Goal: Task Accomplishment & Management: Complete application form

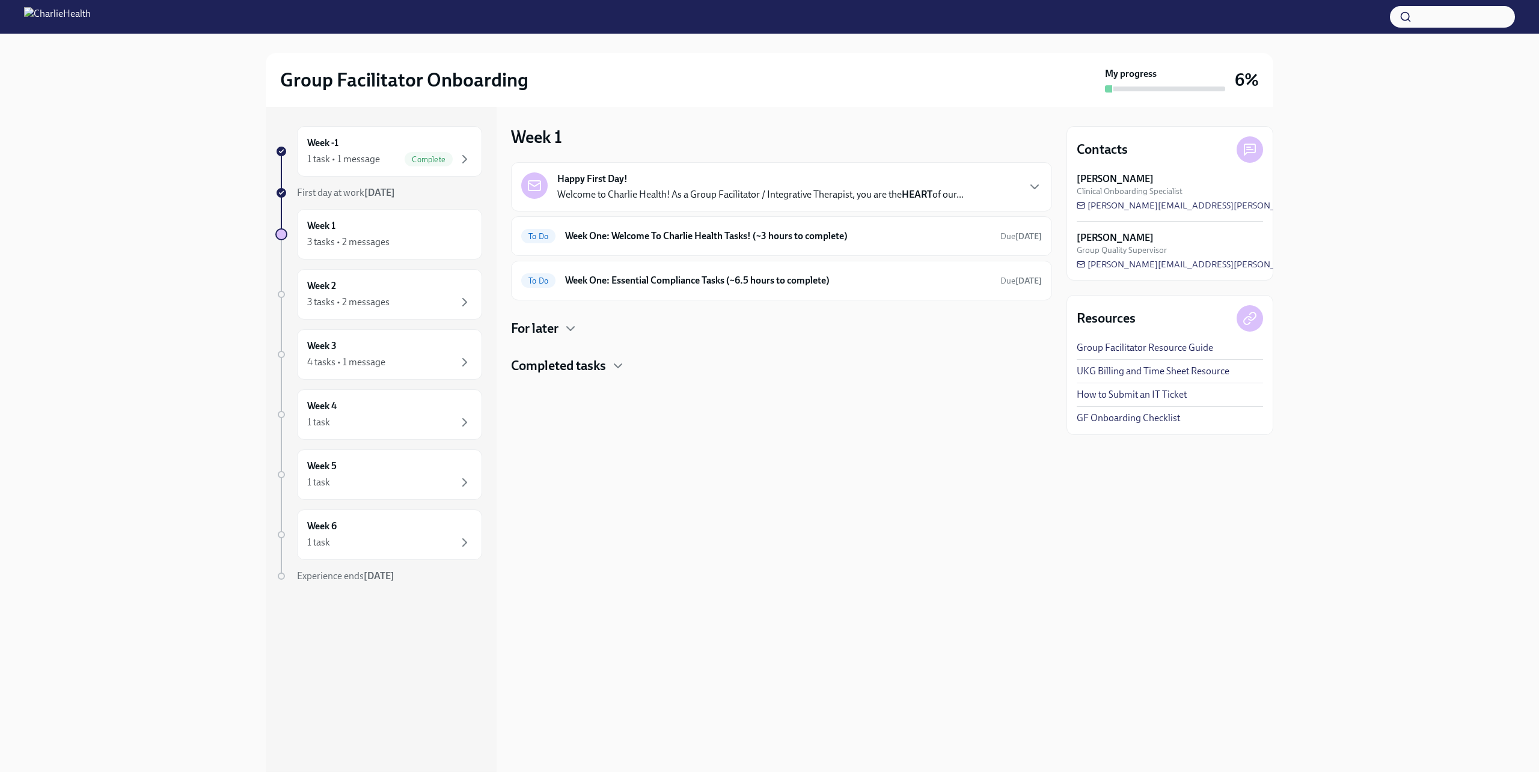
drag, startPoint x: 725, startPoint y: 449, endPoint x: 717, endPoint y: 398, distance: 51.6
click at [725, 447] on div "Week 1 Happy First Day! Welcome to Charlie Health! As a Group Facilitator / Int…" at bounding box center [781, 440] width 541 height 665
click at [1032, 184] on icon "button" at bounding box center [1035, 186] width 15 height 15
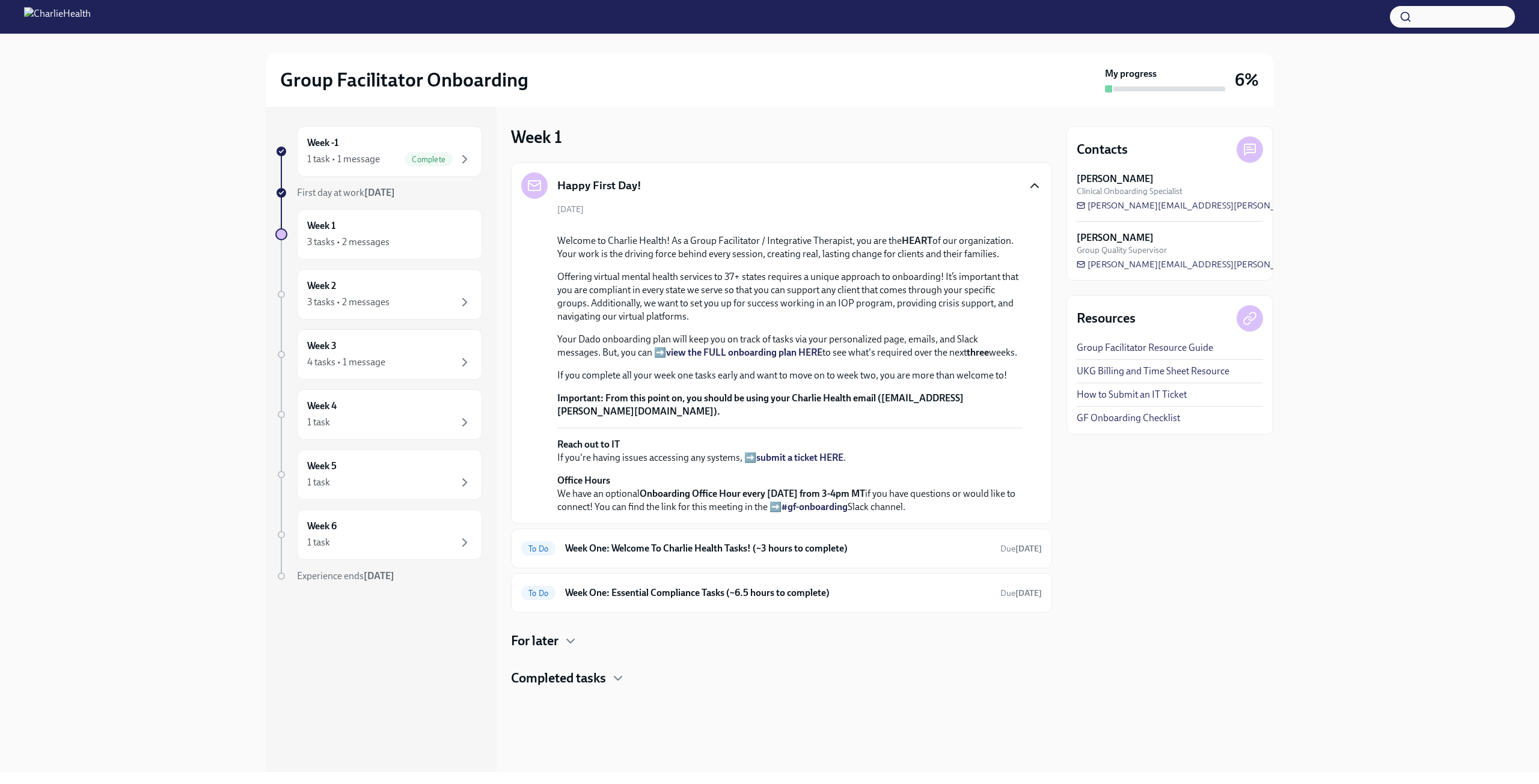
scroll to position [172, 0]
drag, startPoint x: 1009, startPoint y: 579, endPoint x: 1009, endPoint y: 595, distance: 16.0
click at [1009, 569] on div "To Do Week One: Welcome To Charlie Health Tasks! (~3 hours to complete) Due [DA…" at bounding box center [781, 548] width 541 height 40
click at [1015, 554] on strong "[DATE]" at bounding box center [1028, 549] width 26 height 10
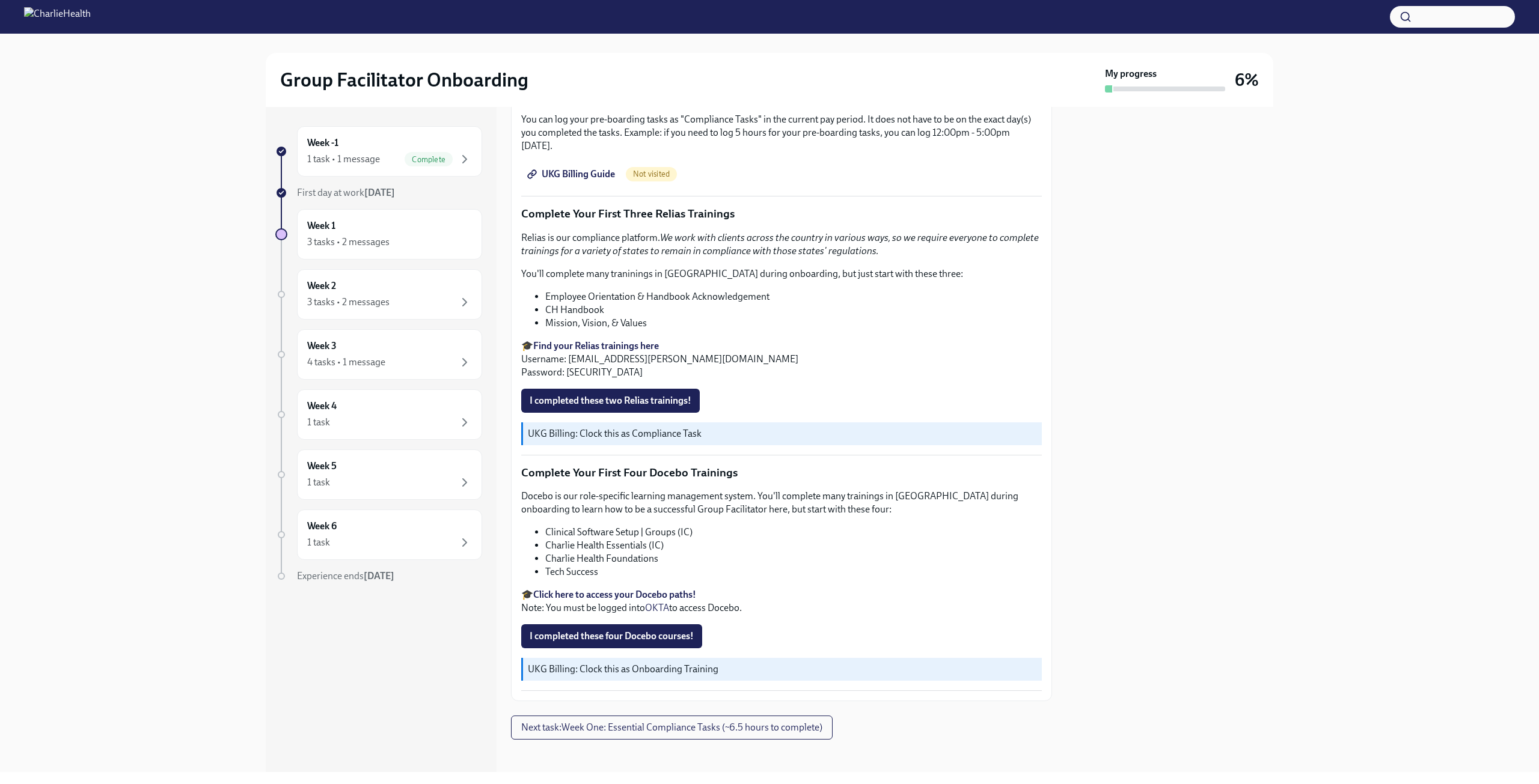
scroll to position [1378, 0]
click at [675, 721] on span "Next task : Week One: Essential Compliance Tasks (~6.5 hours to complete)" at bounding box center [671, 727] width 301 height 12
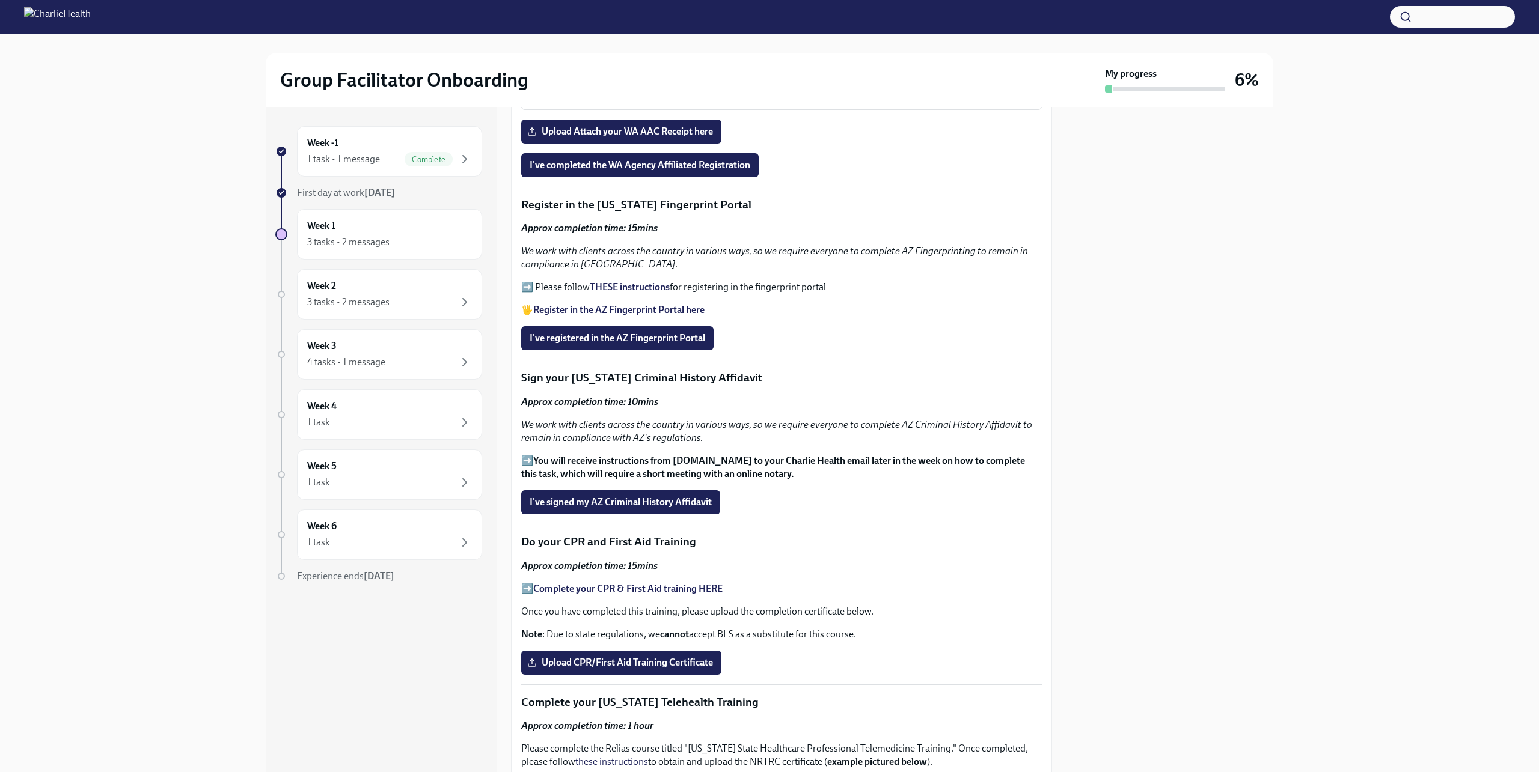
scroll to position [1202, 0]
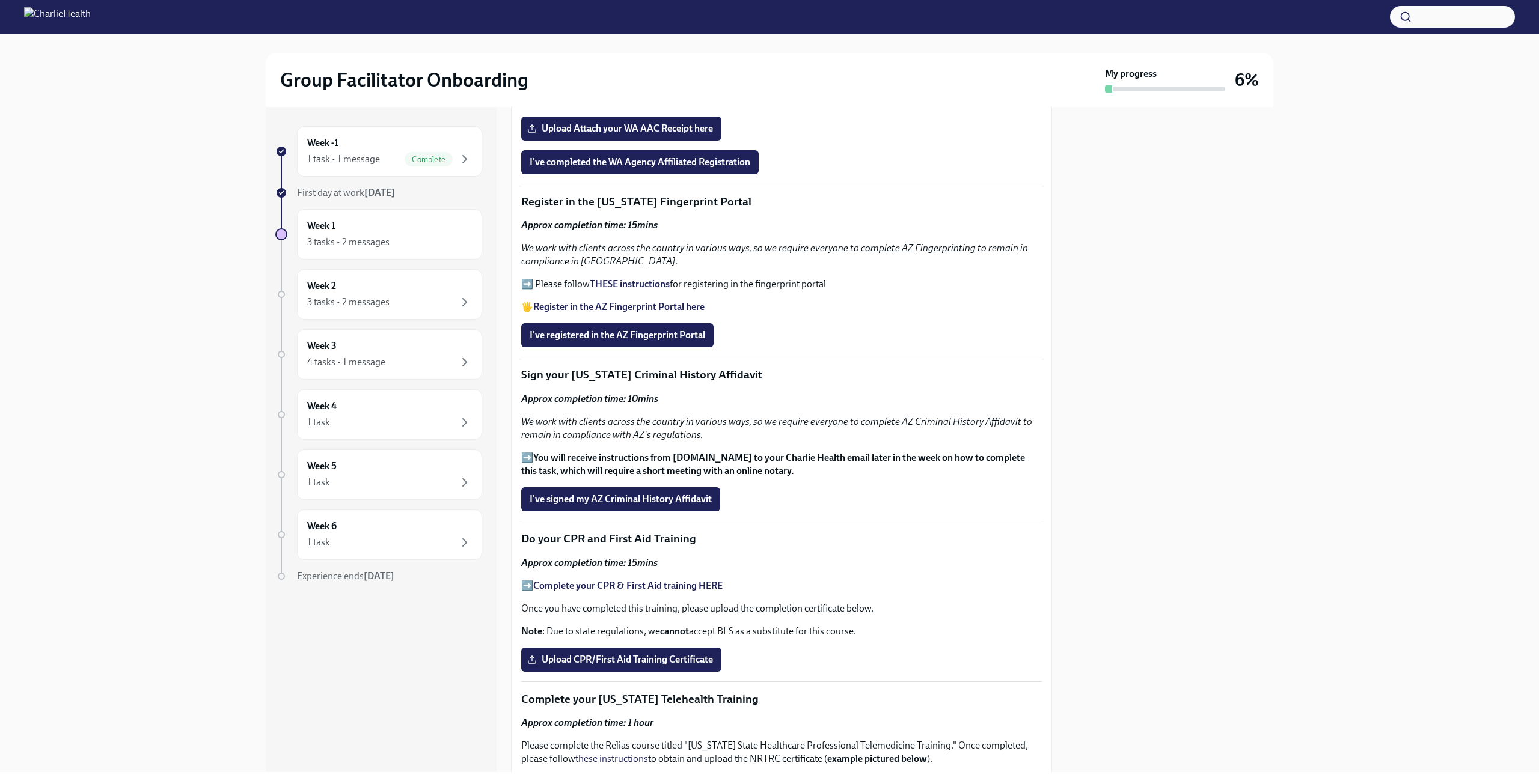
click at [603, 451] on strong "You will receive instructions from [DOMAIN_NAME] to your Charlie Health email l…" at bounding box center [773, 464] width 504 height 25
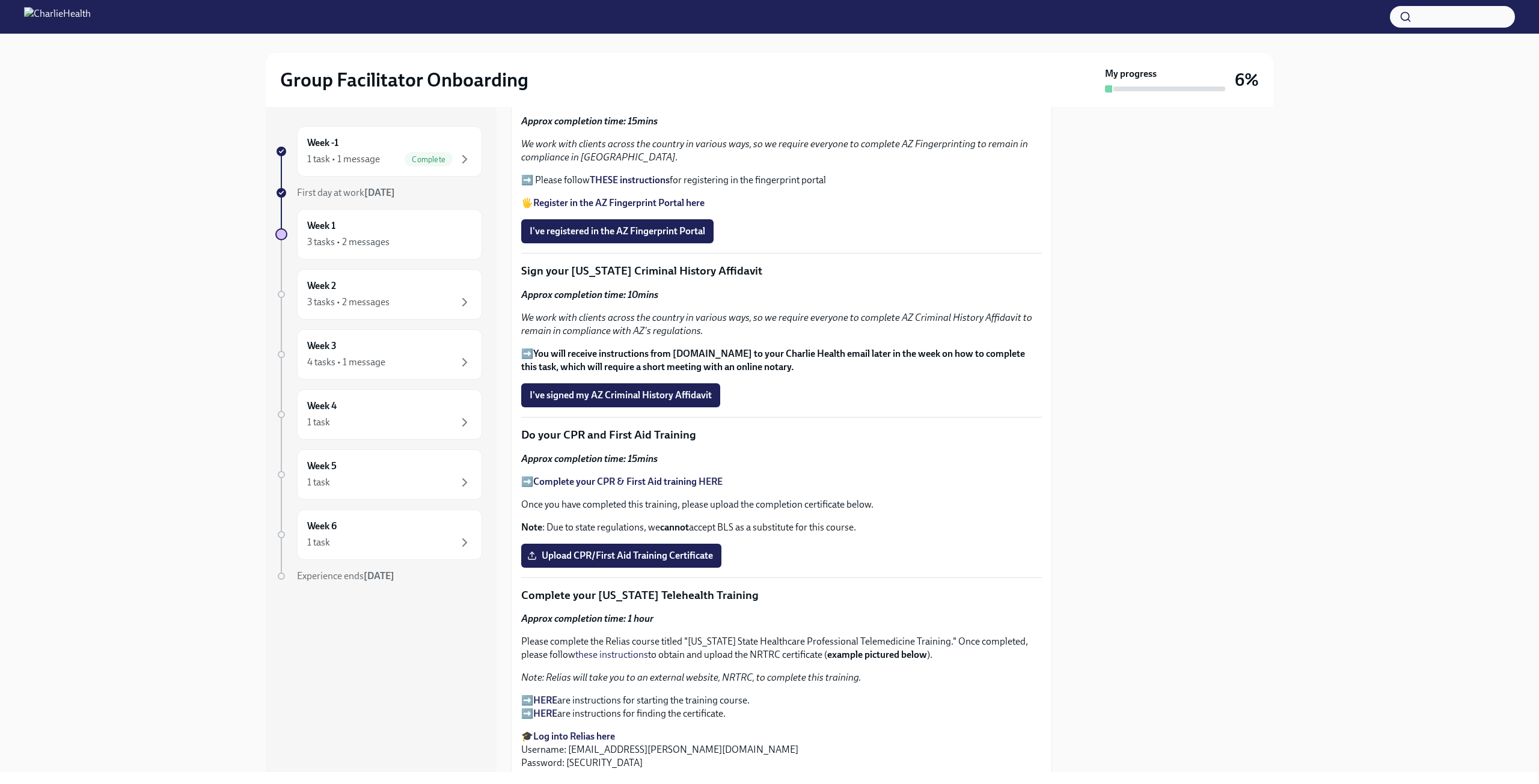
scroll to position [1322, 0]
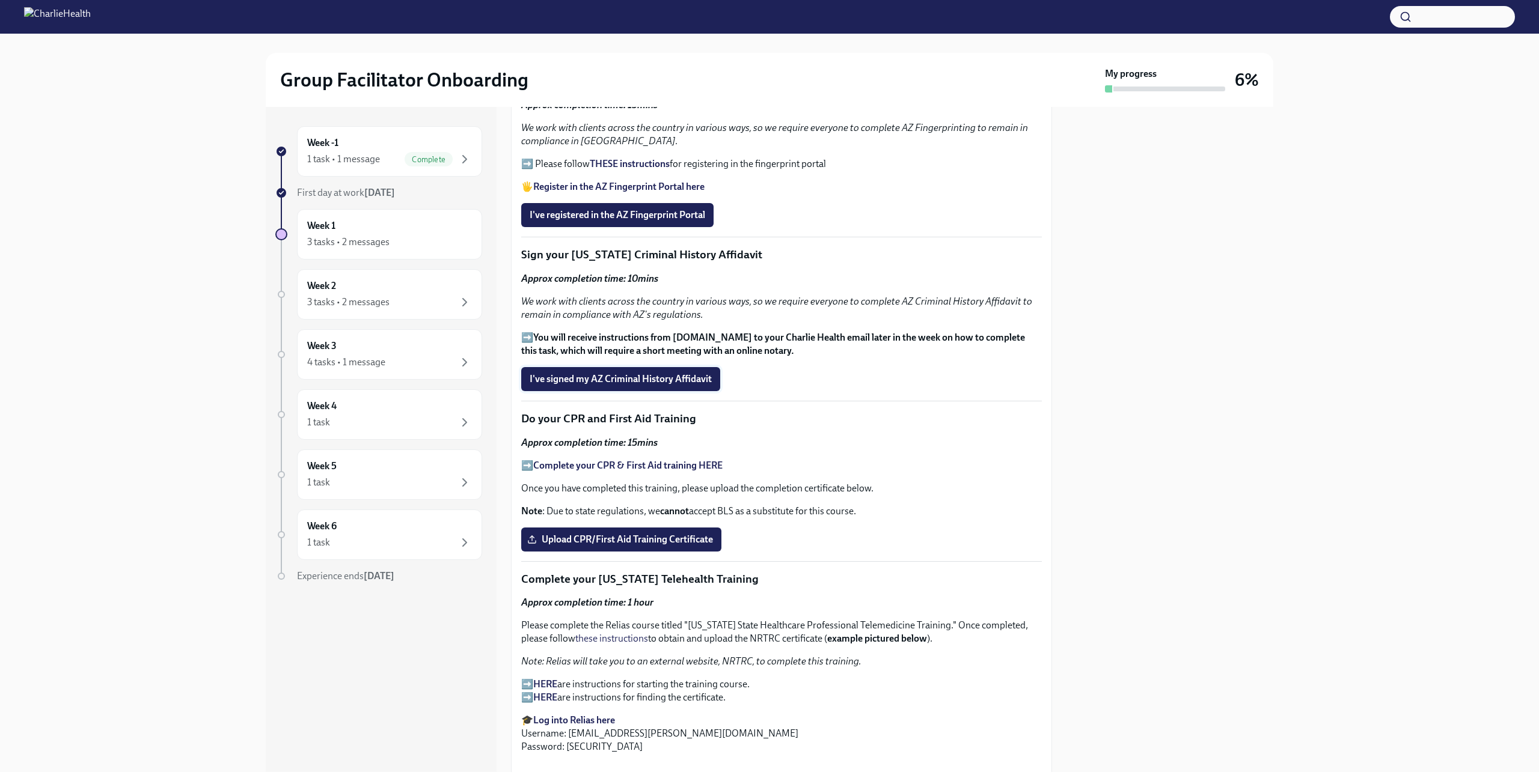
click at [665, 380] on span "I've signed my AZ Criminal History Affidavit" at bounding box center [620, 378] width 182 height 12
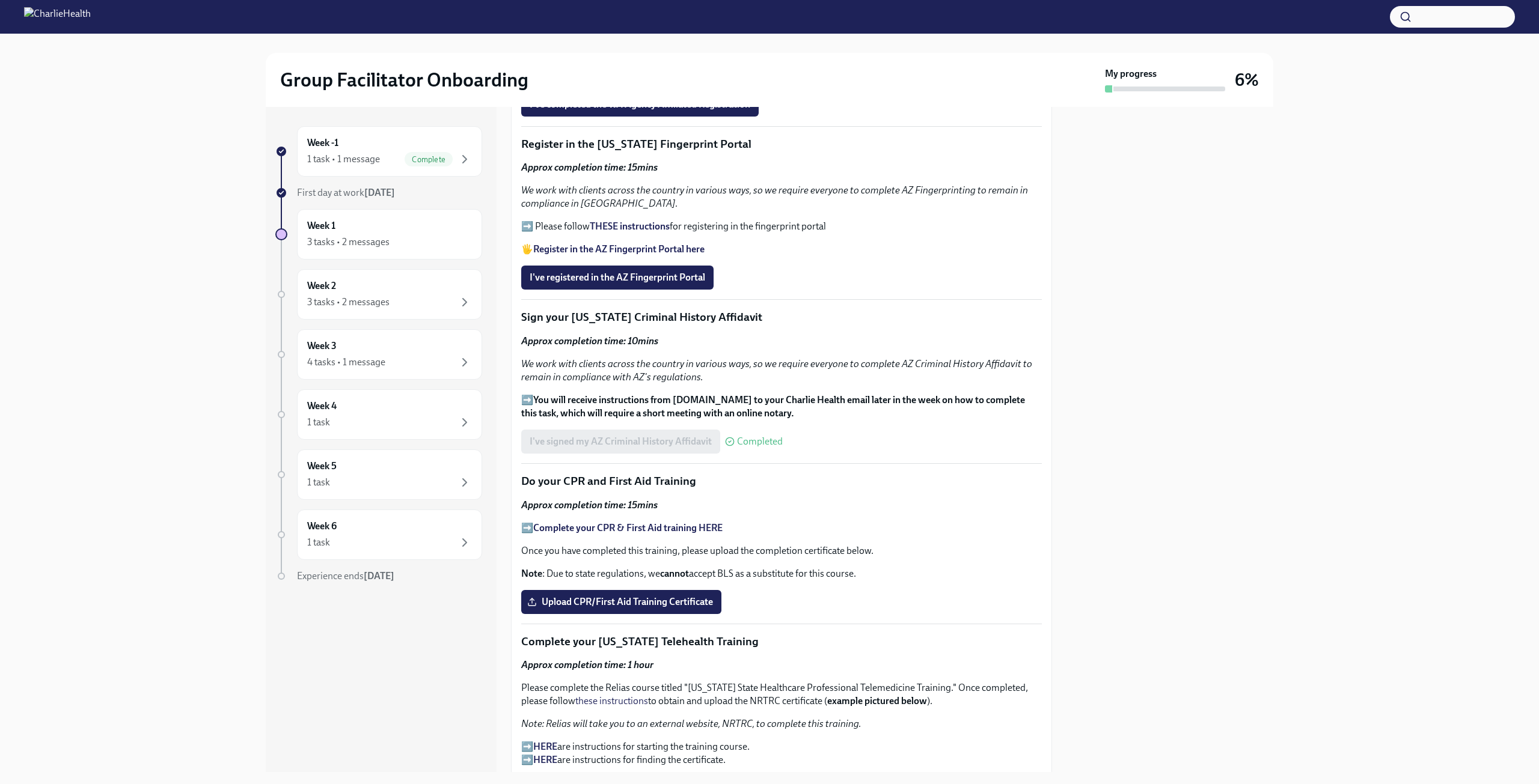
scroll to position [1262, 0]
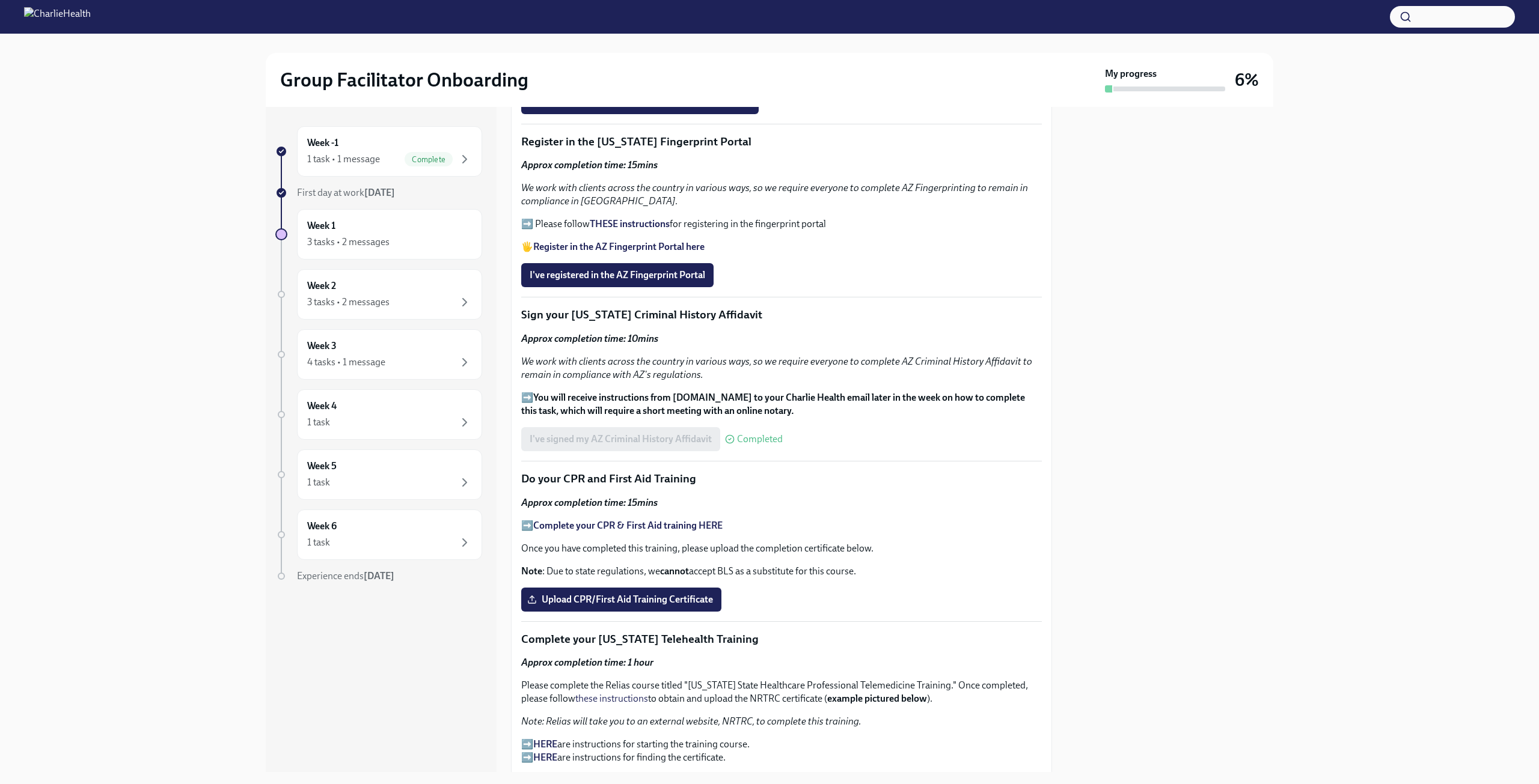
click at [1321, 375] on div "Week -1 1 task • 1 message Complete First day at work [DATE] Week 1 3 tasks • 2…" at bounding box center [770, 440] width 1500 height 665
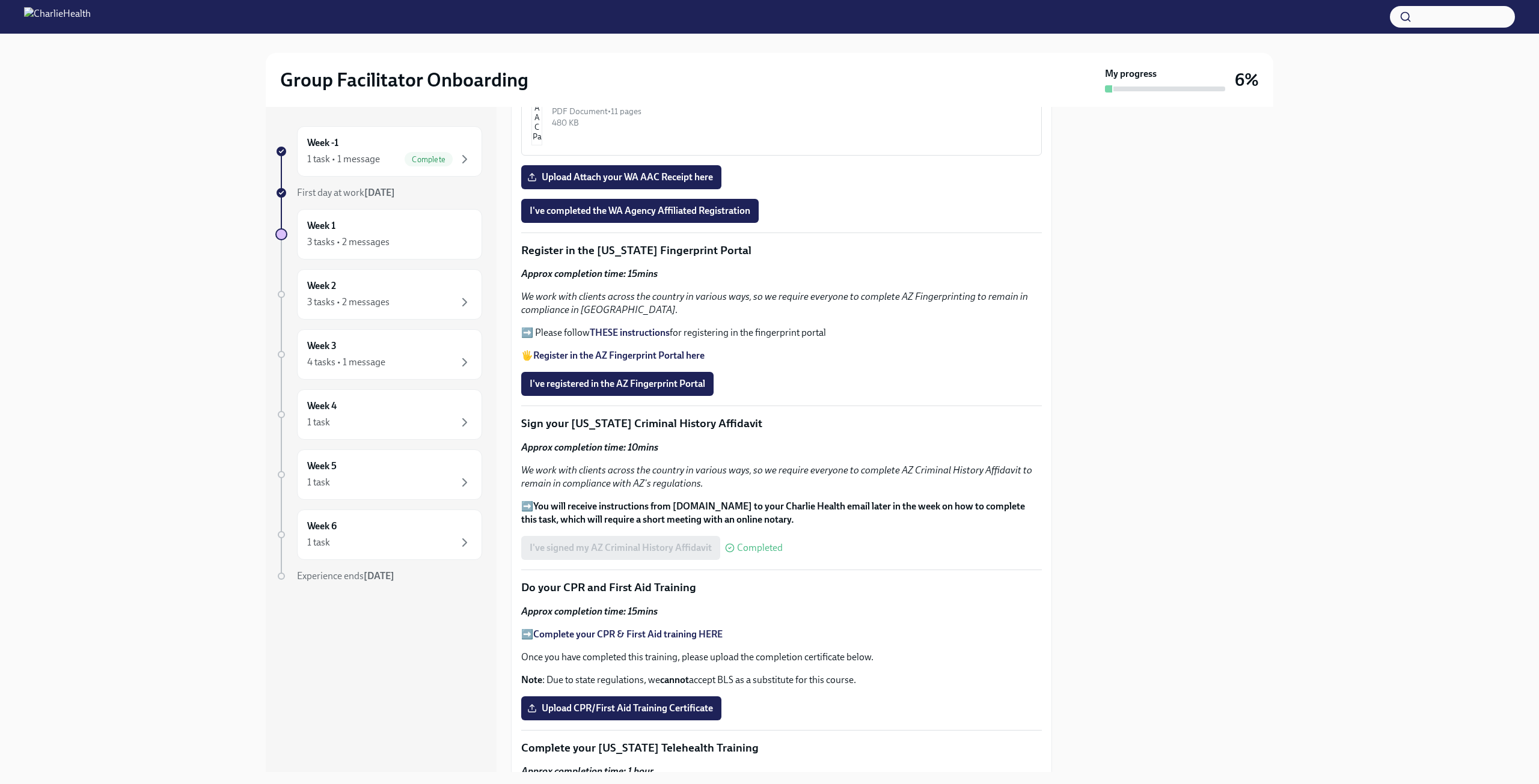
scroll to position [1082, 0]
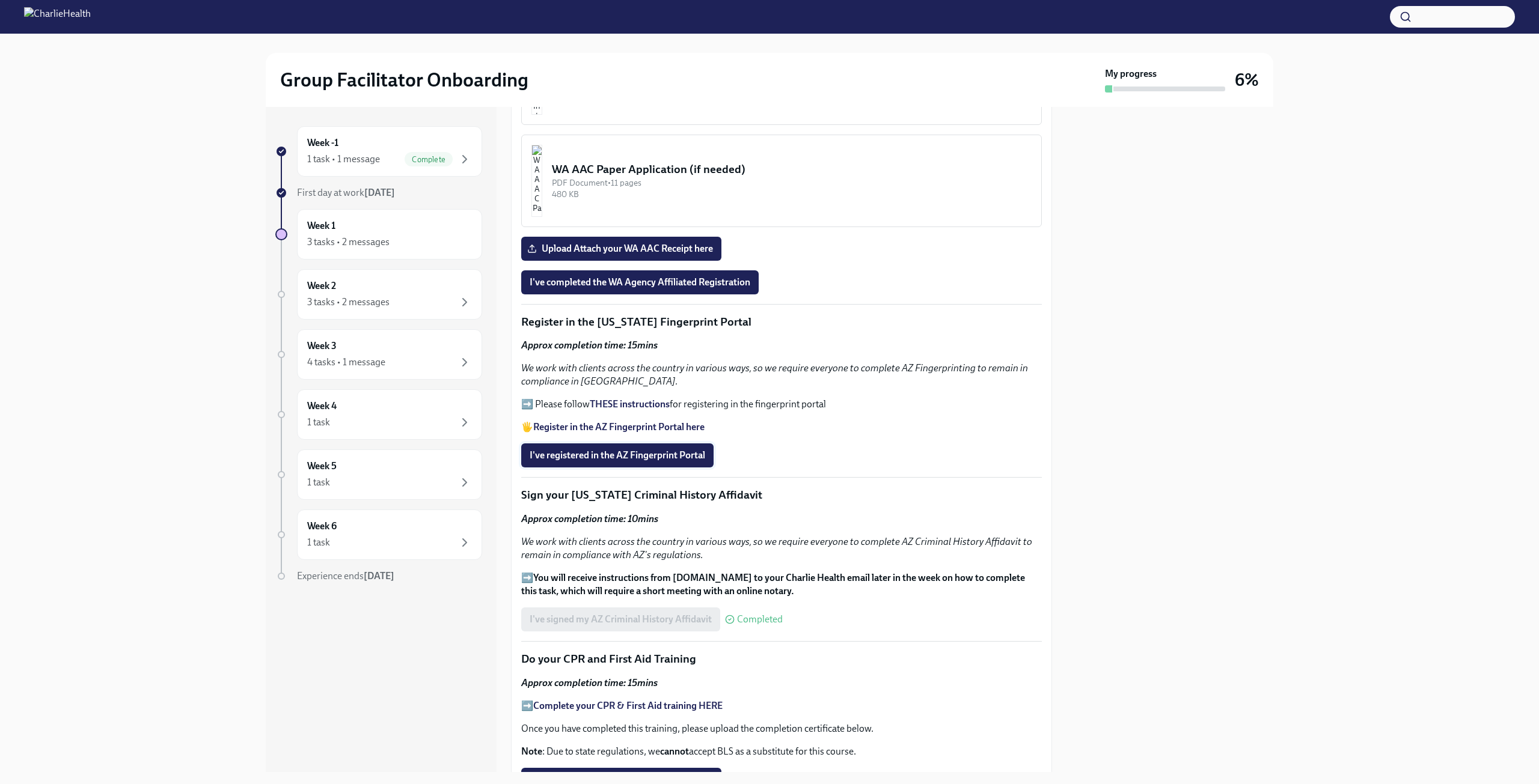
click at [635, 452] on span "I've registered in the AZ Fingerprint Portal" at bounding box center [617, 455] width 176 height 12
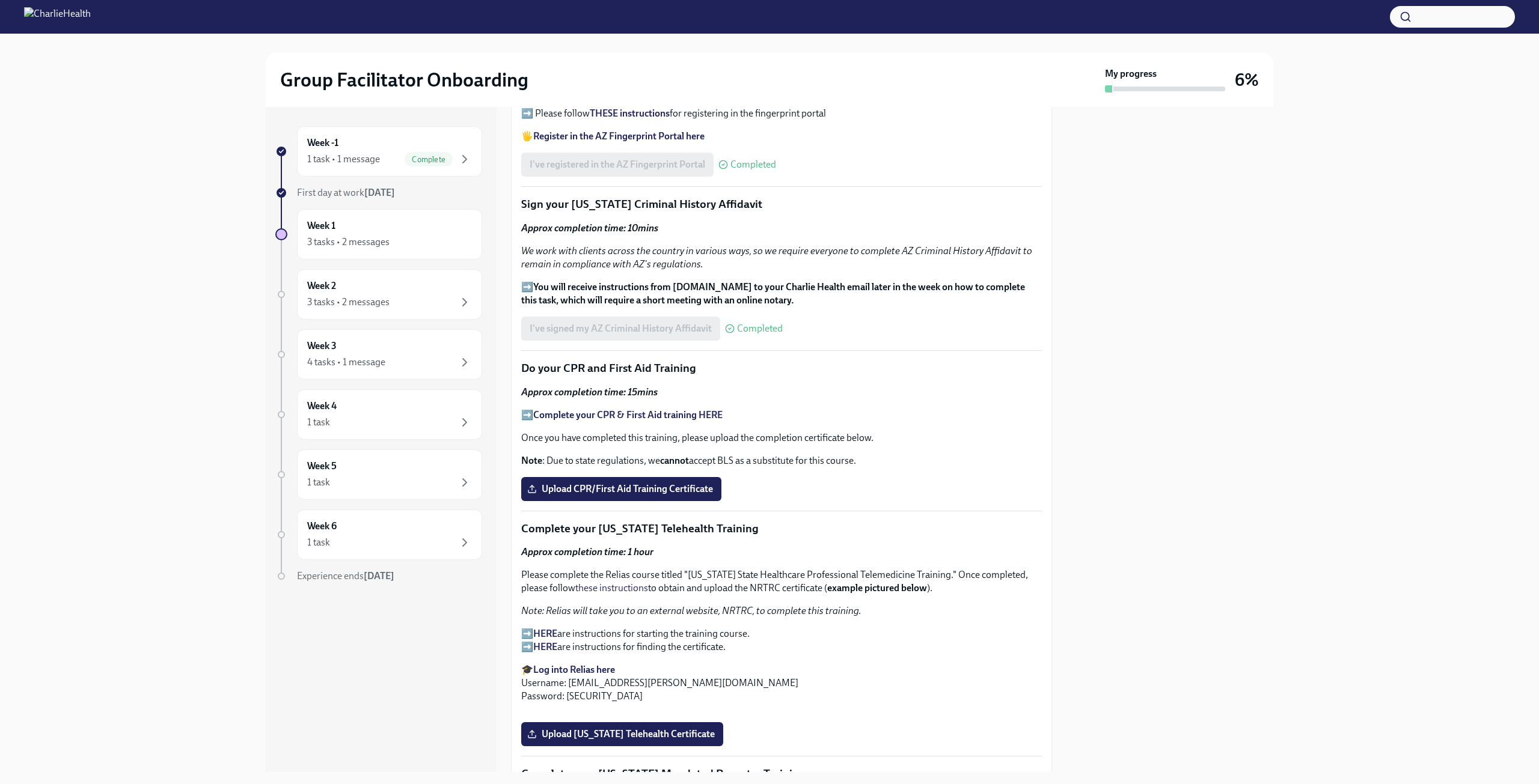
scroll to position [1413, 0]
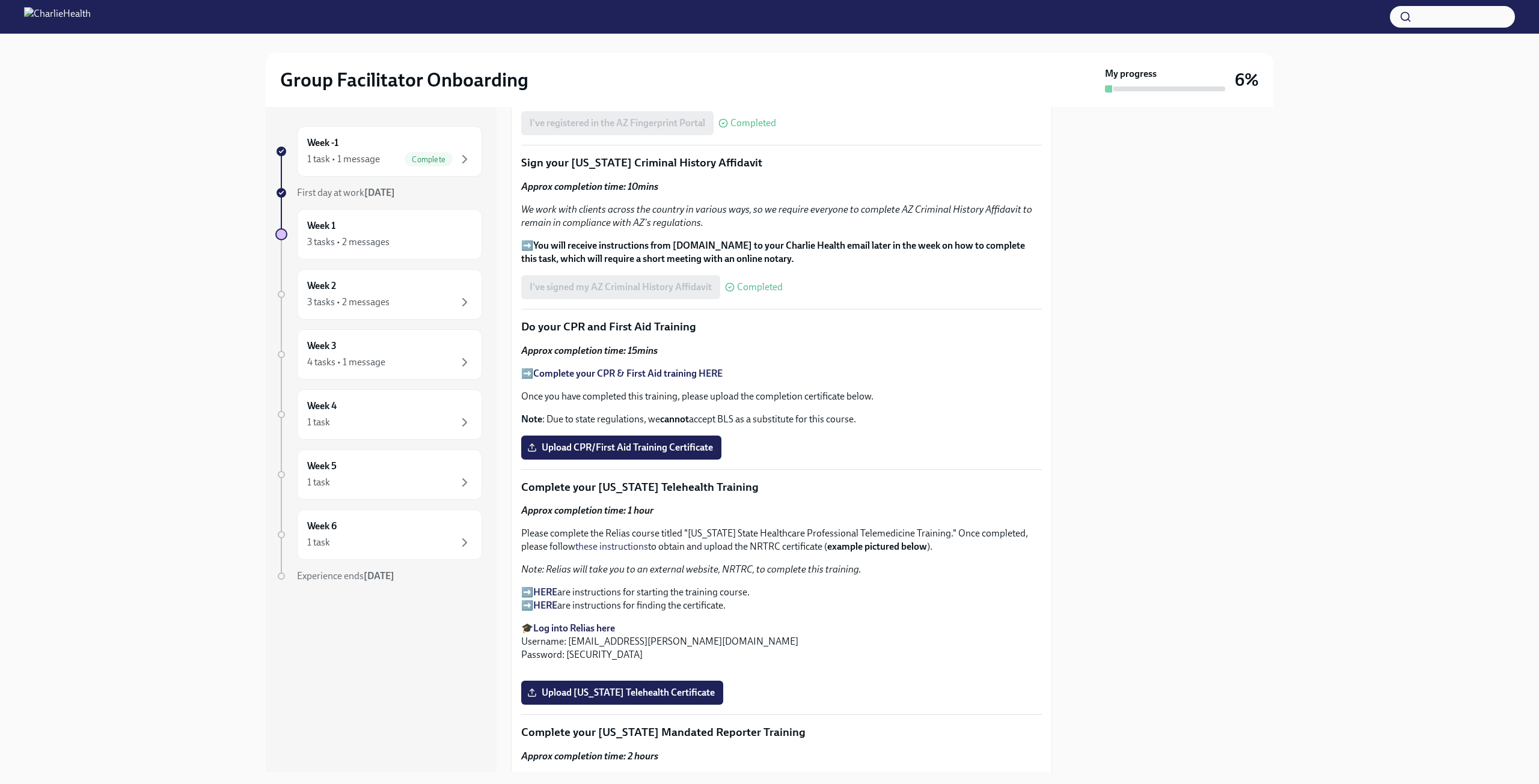
click at [658, 371] on strong "Complete your CPR & First Aid training HERE" at bounding box center [628, 373] width 190 height 12
click at [682, 436] on label "Upload CPR/First Aid Training Certificate" at bounding box center [620, 448] width 200 height 24
click at [0, 0] on input "Upload CPR/First Aid Training Certificate" at bounding box center [0, 0] width 0 height 0
click at [1103, 363] on div at bounding box center [1170, 440] width 207 height 665
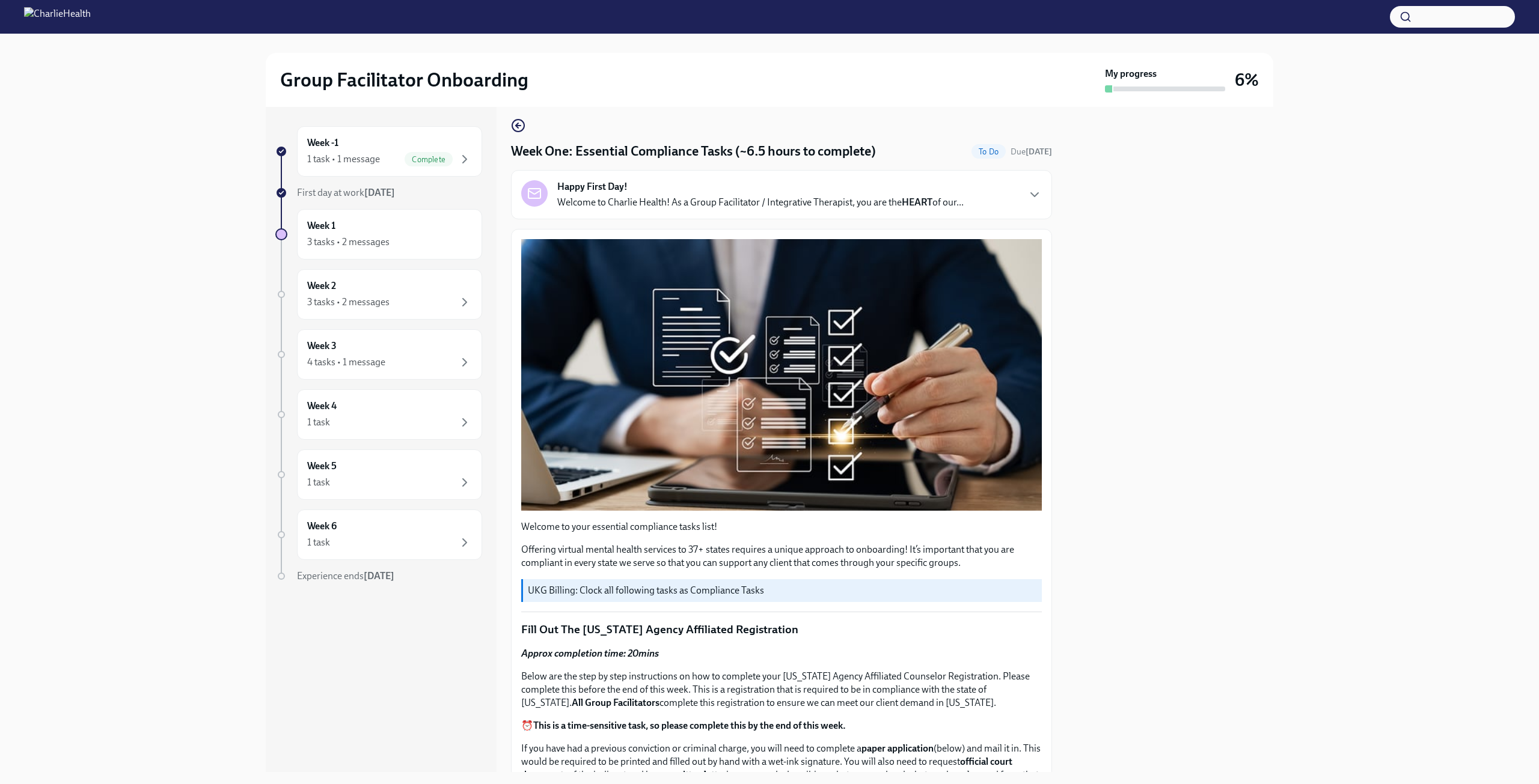
scroll to position [0, 0]
